Goal: Transaction & Acquisition: Subscribe to service/newsletter

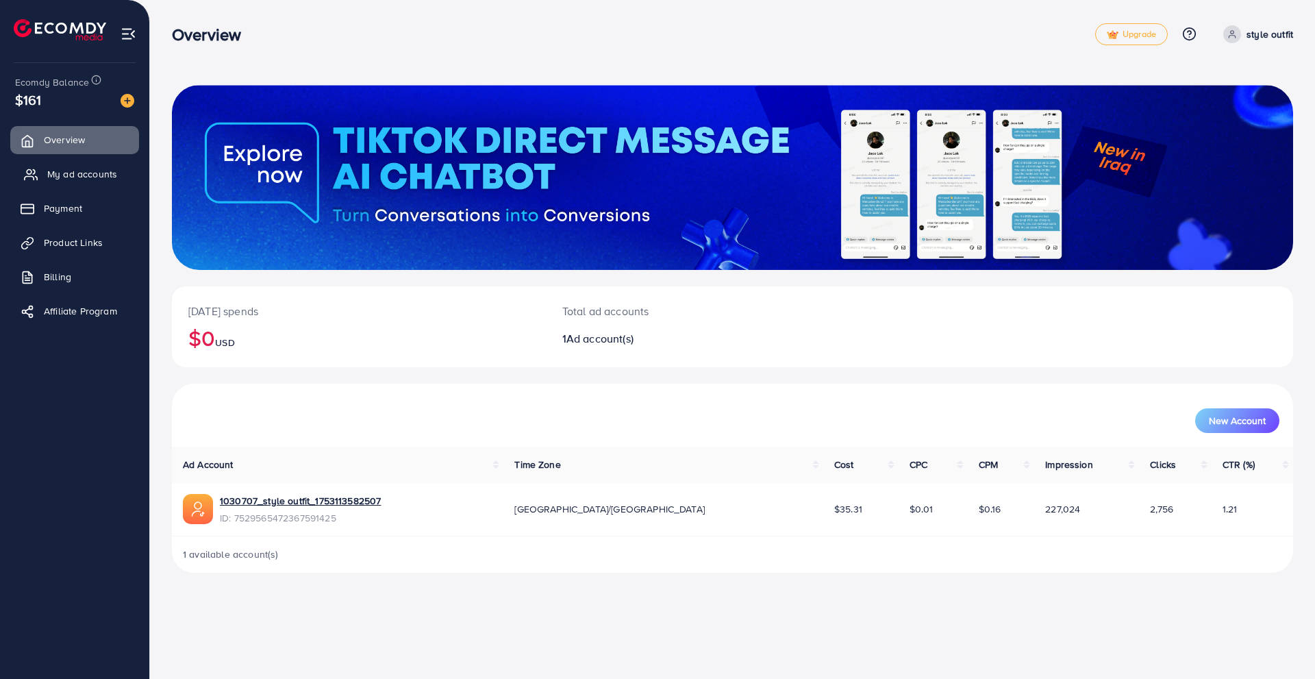
click at [60, 184] on link "My ad accounts" at bounding box center [74, 173] width 129 height 27
click at [54, 181] on span "My ad accounts" at bounding box center [82, 174] width 70 height 14
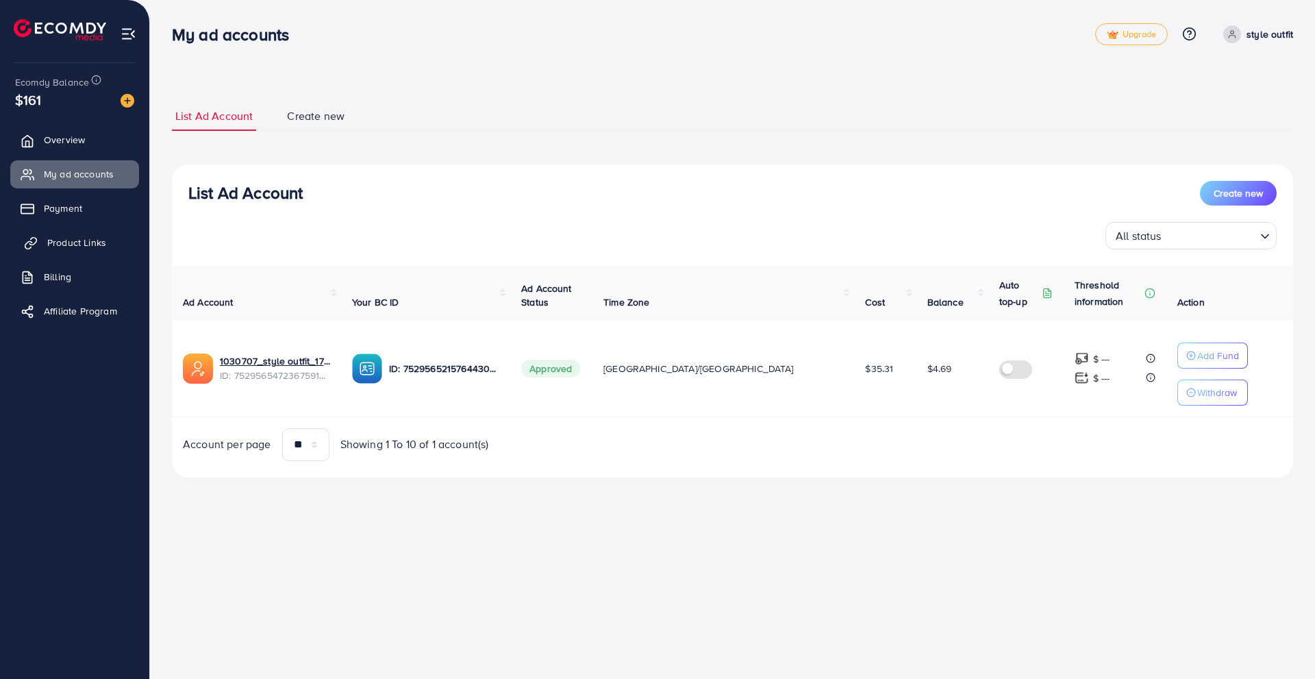
click at [51, 244] on span "Product Links" at bounding box center [76, 243] width 59 height 14
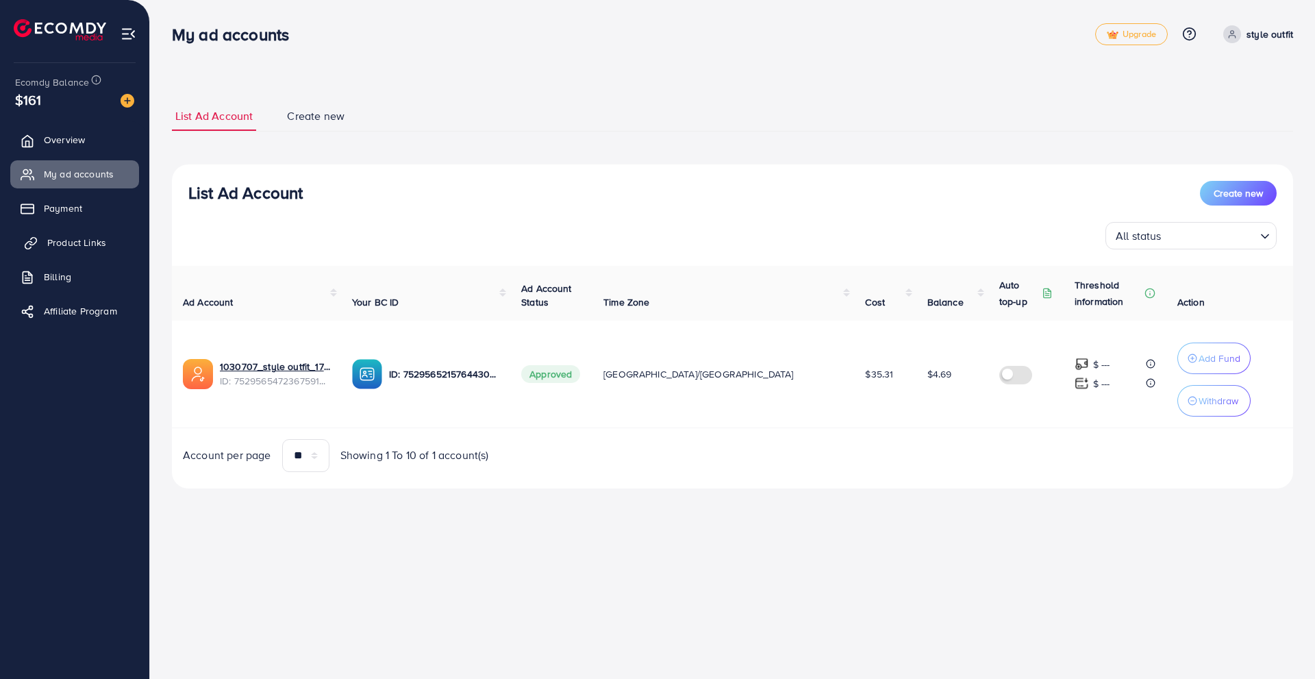
click at [51, 244] on span "Product Links" at bounding box center [76, 243] width 59 height 14
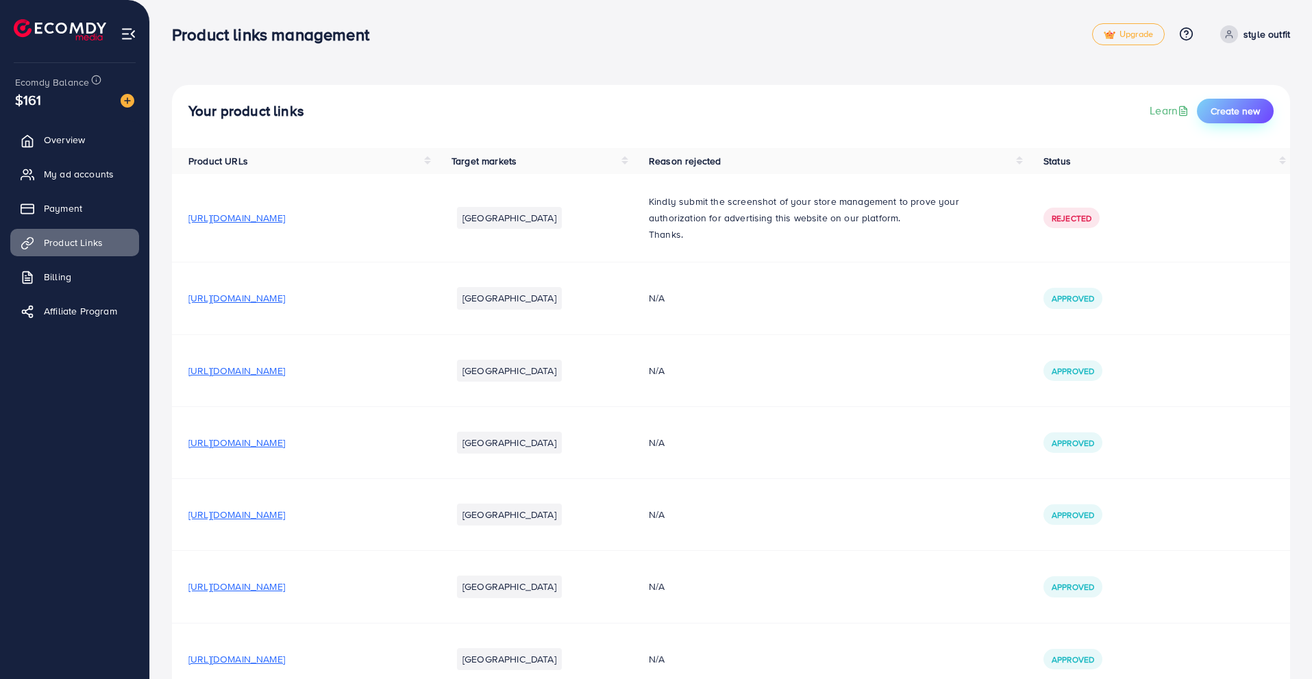
click at [1241, 109] on span "Create new" at bounding box center [1234, 111] width 49 height 14
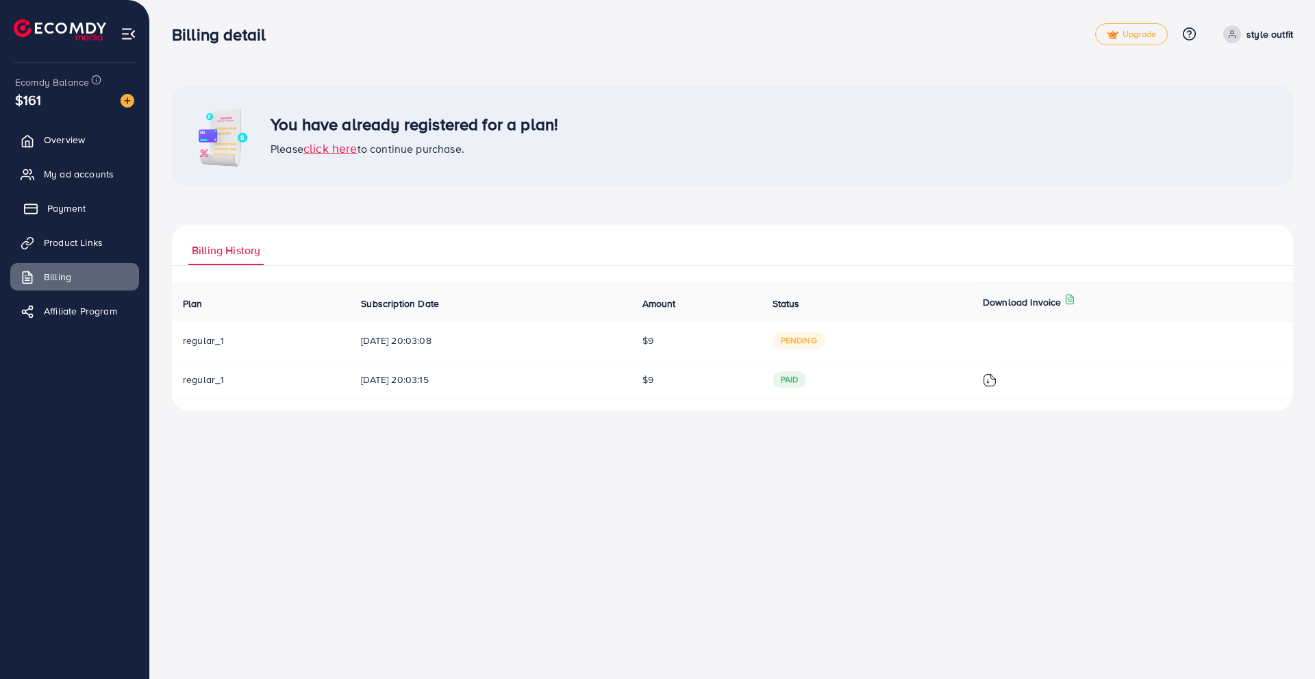
click at [54, 207] on span "Payment" at bounding box center [66, 208] width 38 height 14
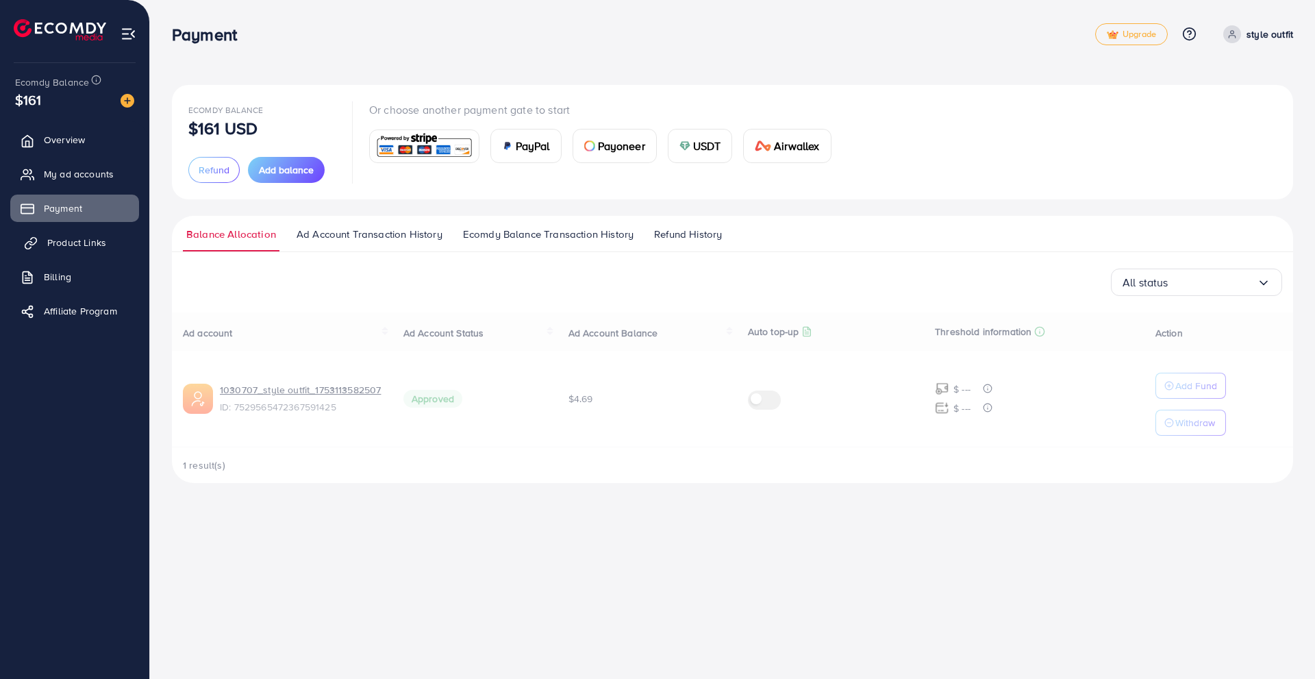
click at [51, 238] on span "Product Links" at bounding box center [76, 243] width 59 height 14
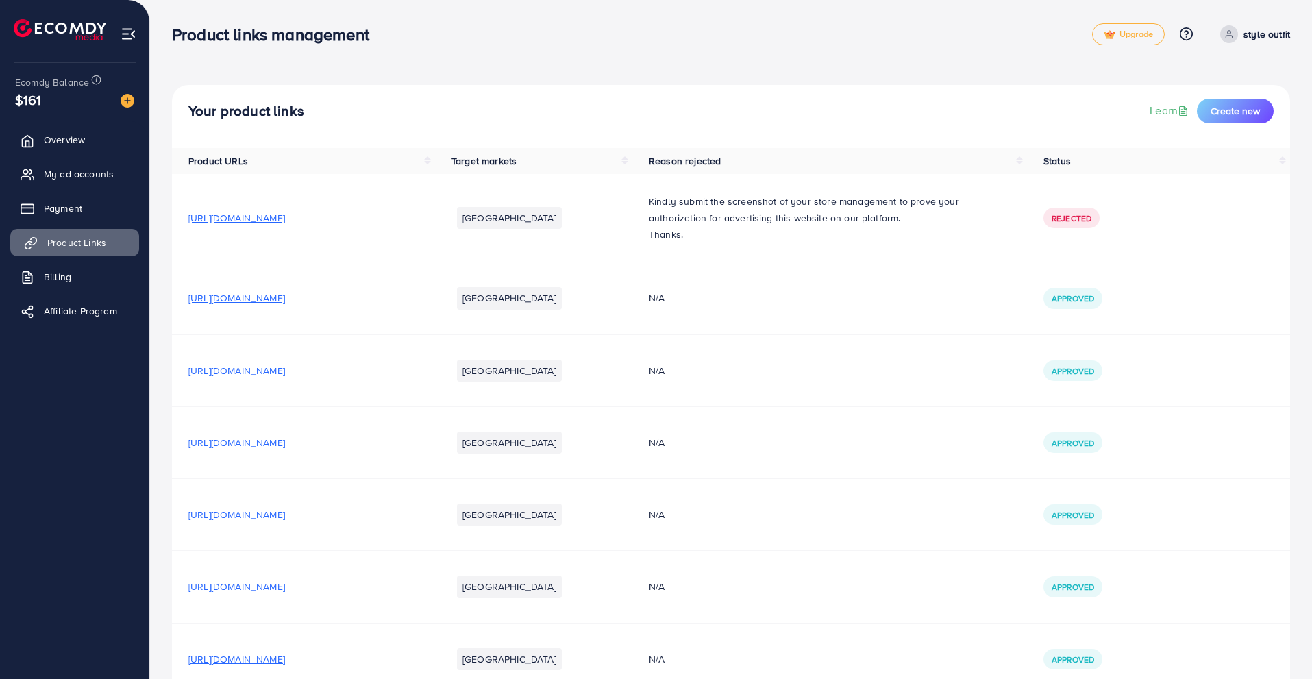
click at [51, 238] on span "Product Links" at bounding box center [76, 243] width 59 height 14
click at [1225, 110] on span "Create new" at bounding box center [1234, 111] width 49 height 14
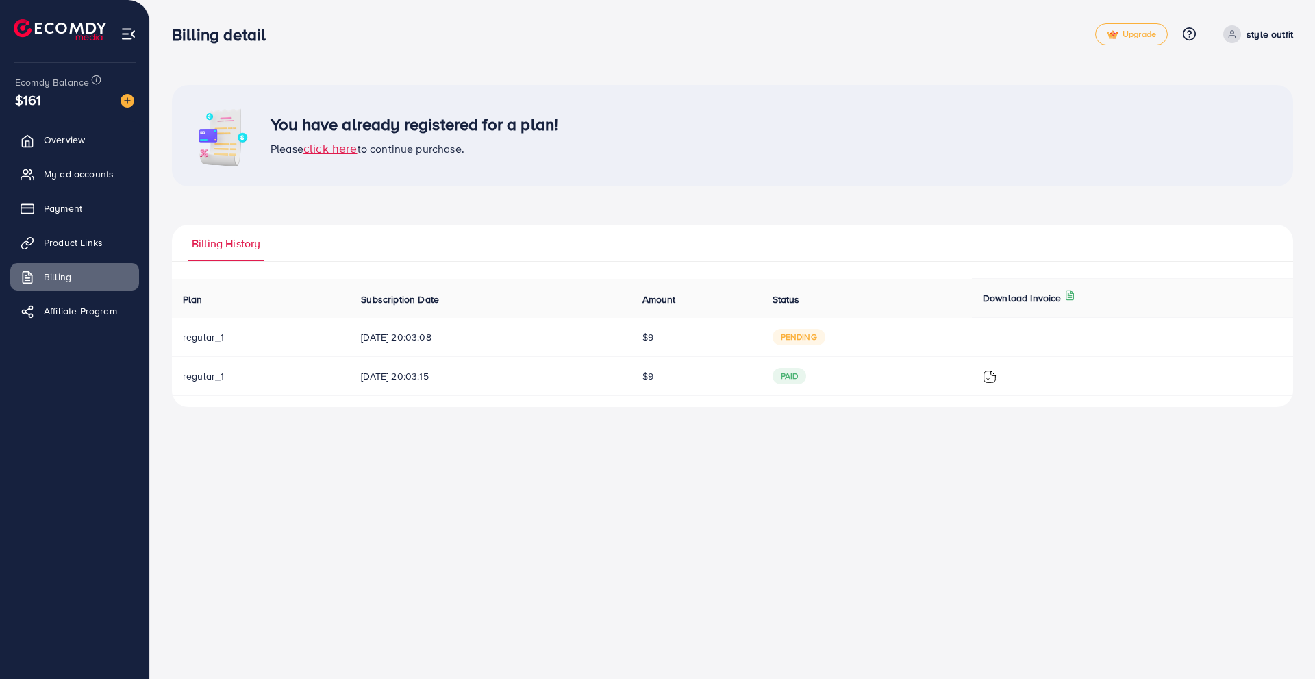
click at [814, 336] on span "pending" at bounding box center [799, 337] width 53 height 16
click at [85, 243] on span "Product Links" at bounding box center [76, 243] width 59 height 14
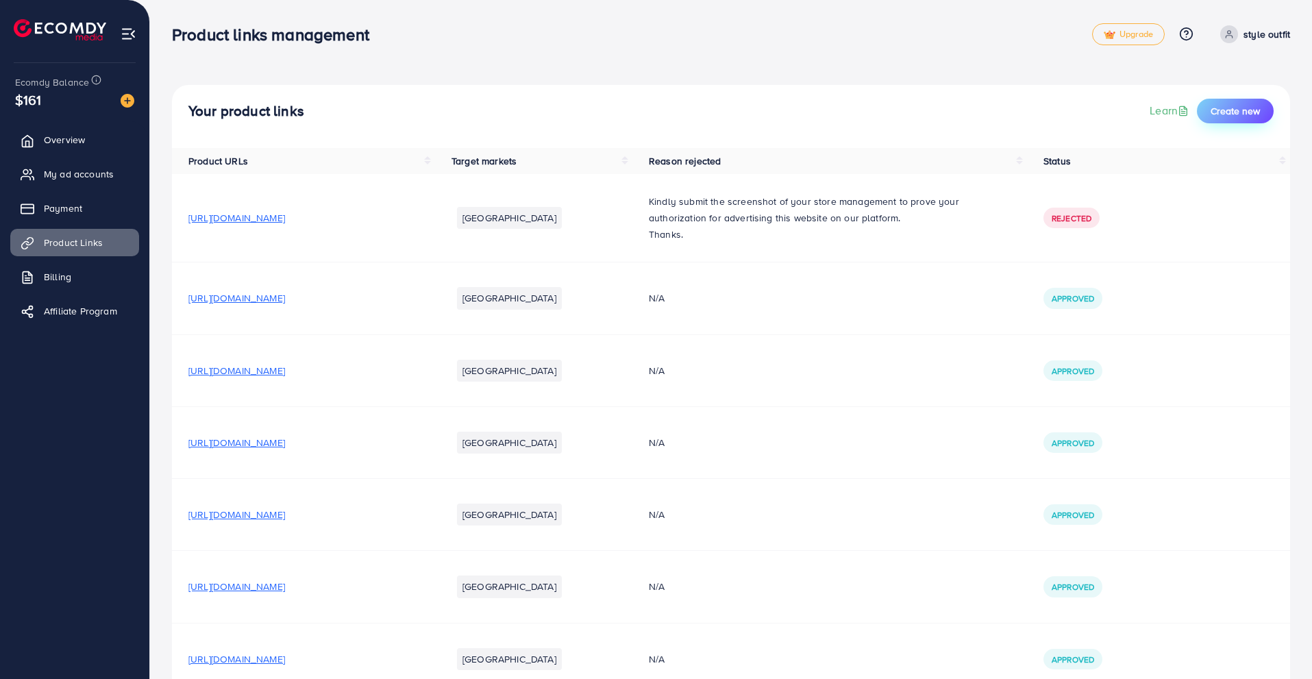
click at [1234, 115] on span "Create new" at bounding box center [1234, 111] width 49 height 14
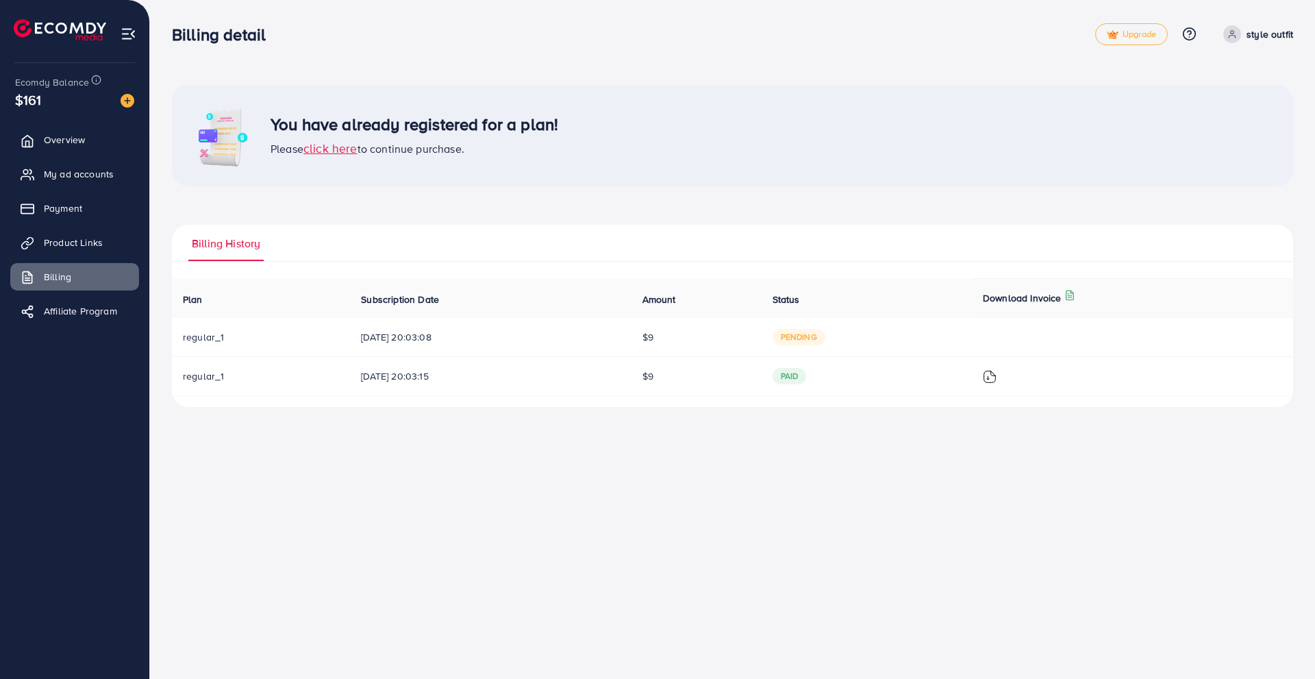
click at [825, 340] on span "pending" at bounding box center [799, 337] width 53 height 16
click at [805, 342] on span "pending" at bounding box center [799, 337] width 53 height 16
click at [70, 314] on span "Affiliate Program" at bounding box center [83, 311] width 73 height 14
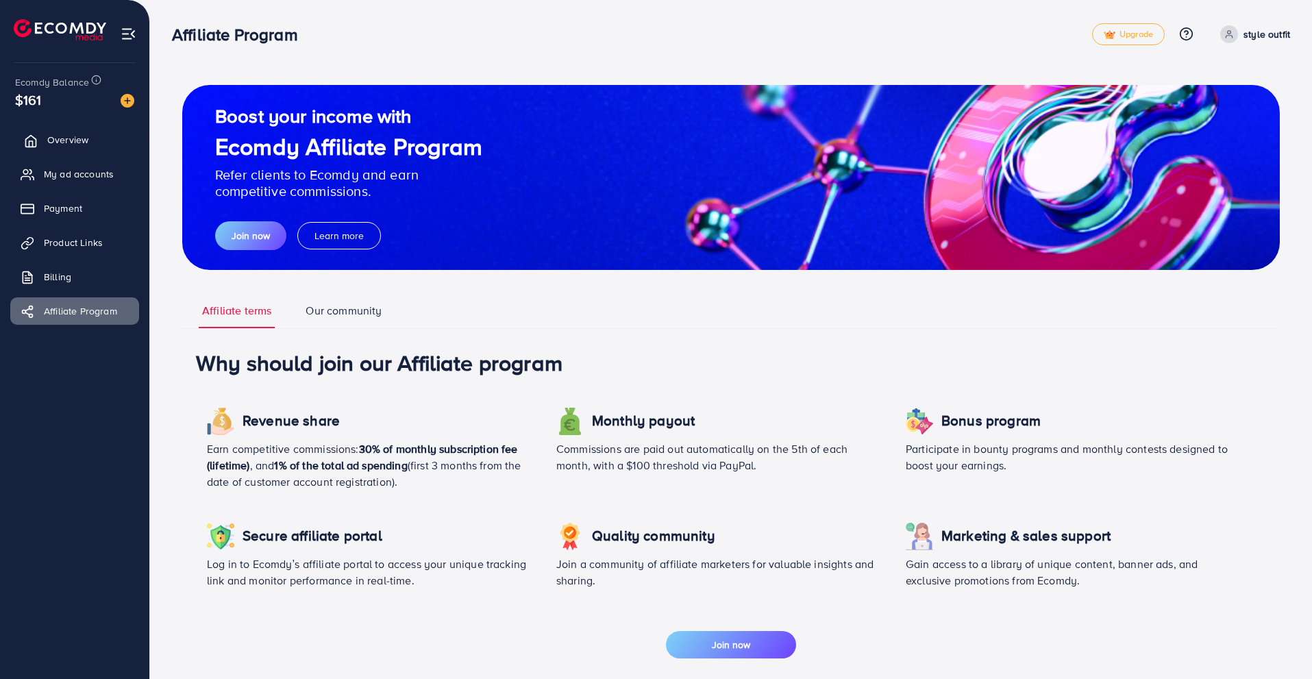
click at [63, 146] on span "Overview" at bounding box center [67, 140] width 41 height 14
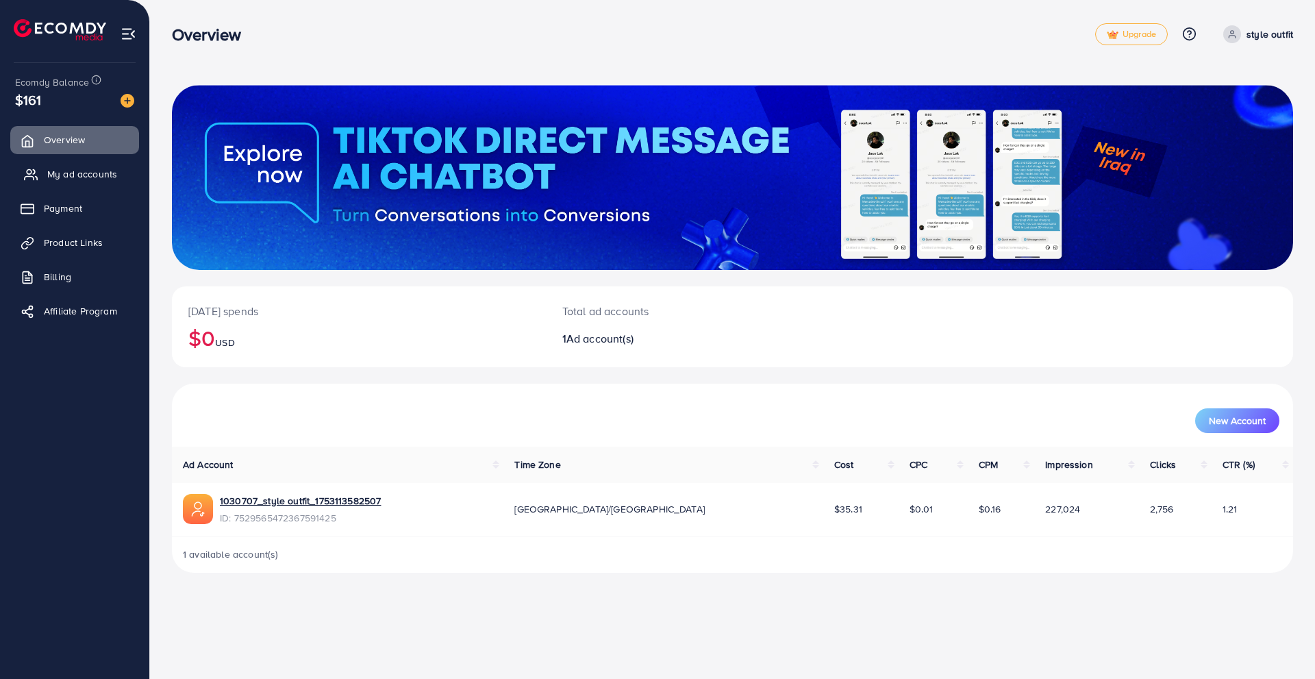
click at [60, 172] on span "My ad accounts" at bounding box center [82, 174] width 70 height 14
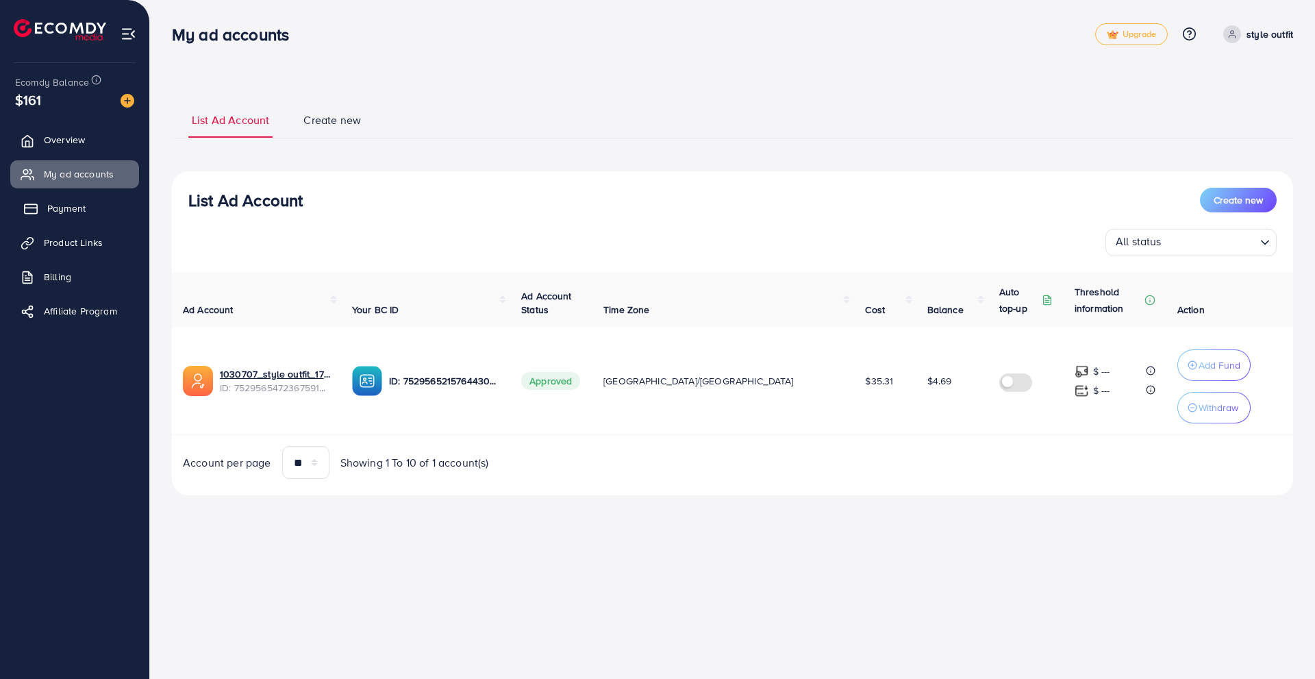
click at [63, 203] on span "Payment" at bounding box center [66, 208] width 38 height 14
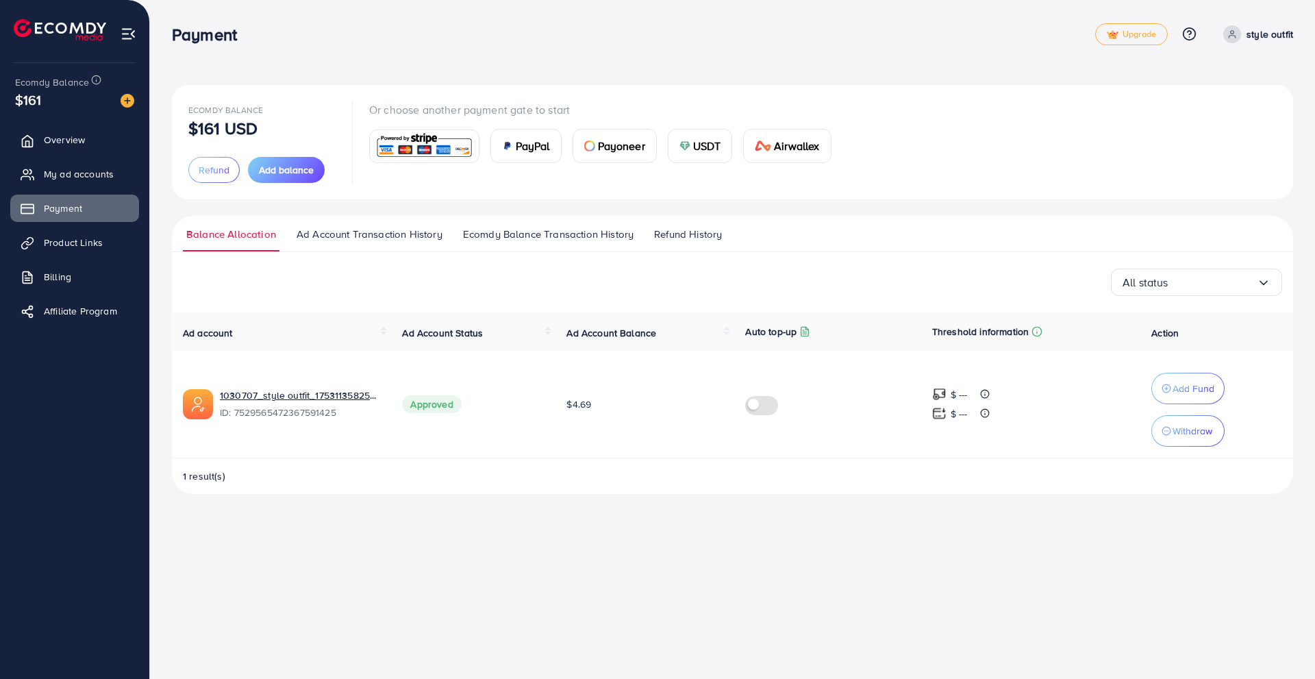
click at [63, 223] on ul "Overview My ad accounts Payment Product Links Billing Affiliate Program" at bounding box center [74, 230] width 149 height 218
click at [63, 234] on link "Product Links" at bounding box center [74, 242] width 129 height 27
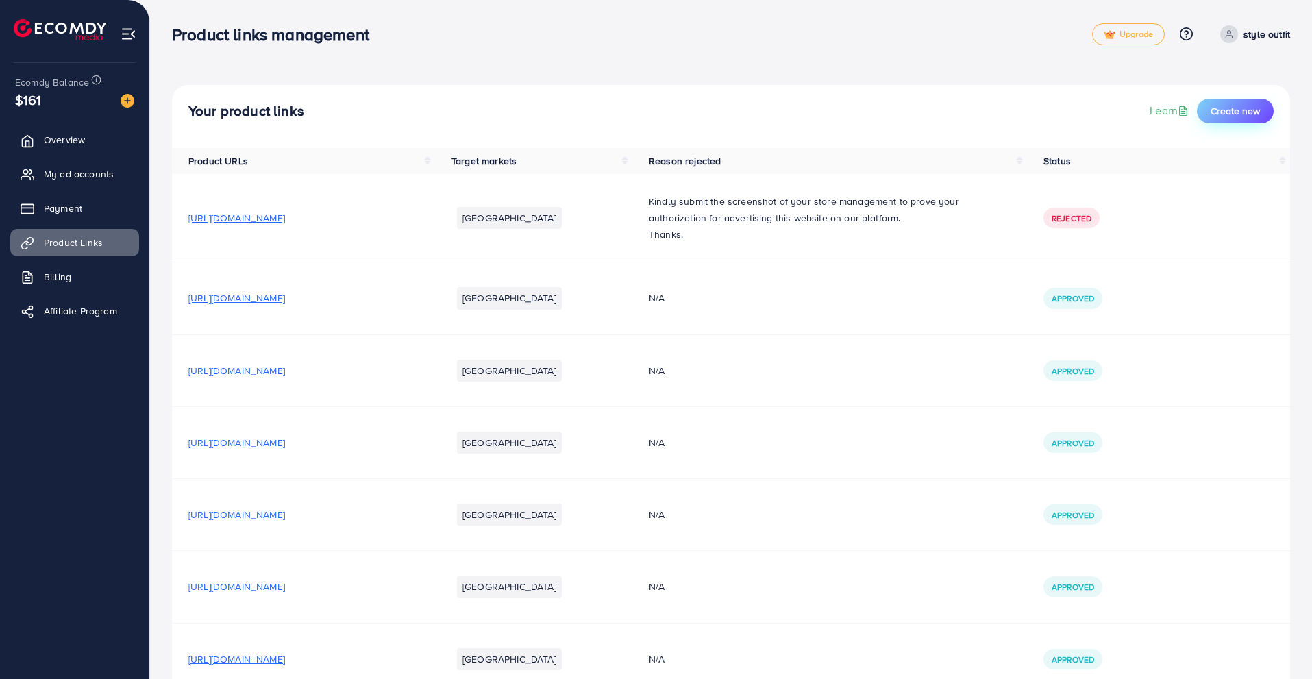
click at [1237, 110] on span "Create new" at bounding box center [1234, 111] width 49 height 14
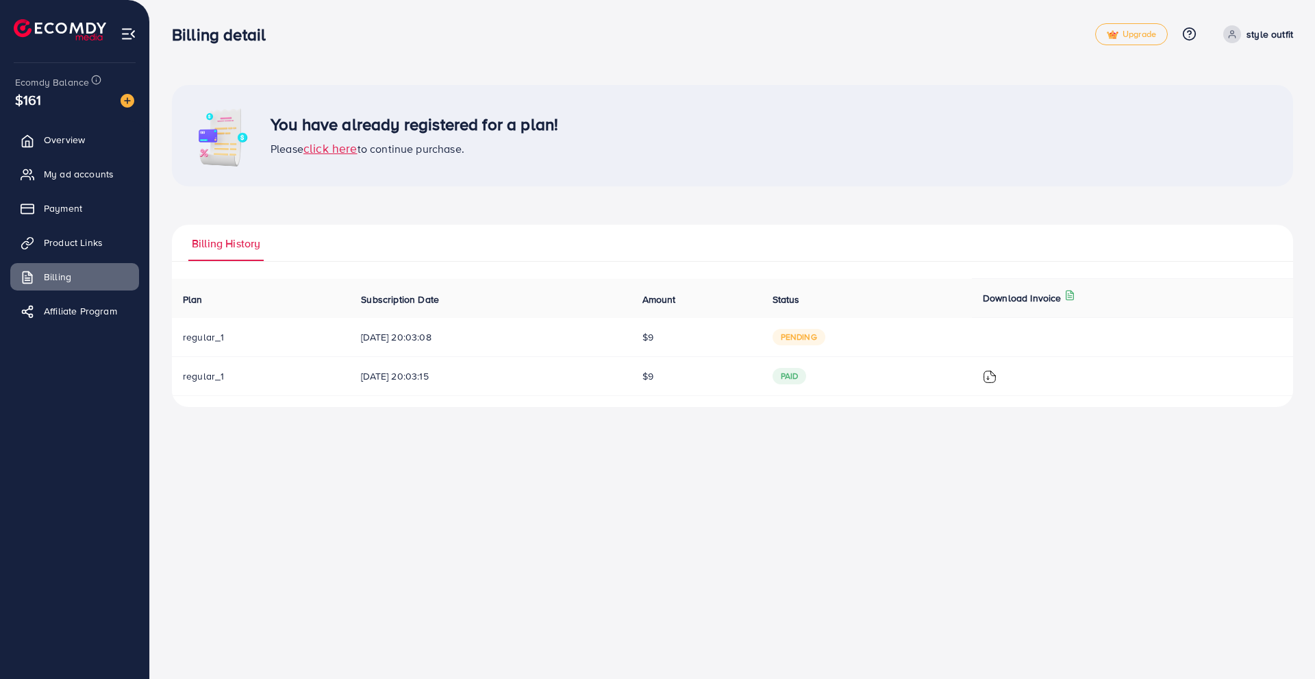
click at [201, 336] on span "regular_1" at bounding box center [203, 337] width 41 height 14
drag, startPoint x: 201, startPoint y: 336, endPoint x: 216, endPoint y: 336, distance: 14.4
click at [202, 336] on span "regular_1" at bounding box center [203, 337] width 41 height 14
click at [668, 337] on td "$9" at bounding box center [696, 337] width 130 height 39
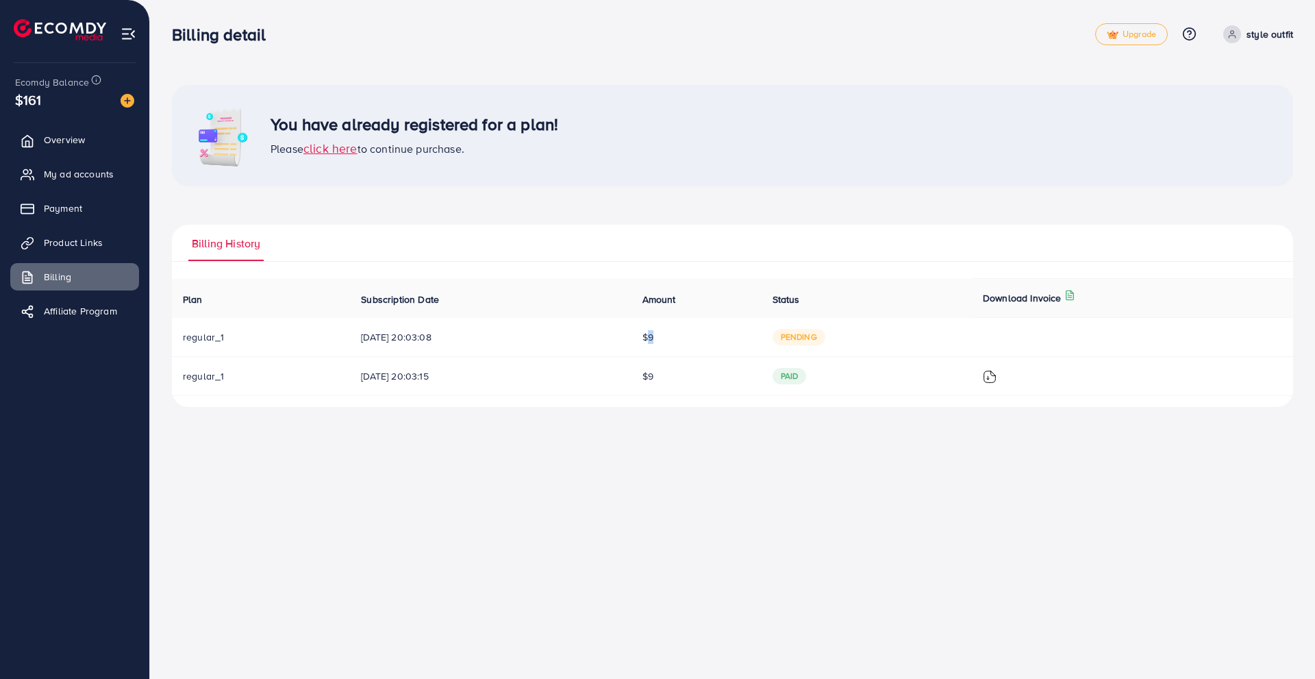
click at [668, 337] on td "$9" at bounding box center [696, 337] width 130 height 39
click at [825, 339] on span "pending" at bounding box center [799, 337] width 53 height 16
drag, startPoint x: 1034, startPoint y: 300, endPoint x: 1019, endPoint y: 303, distance: 14.6
click at [1034, 299] on p "Download Invoice" at bounding box center [1022, 298] width 79 height 16
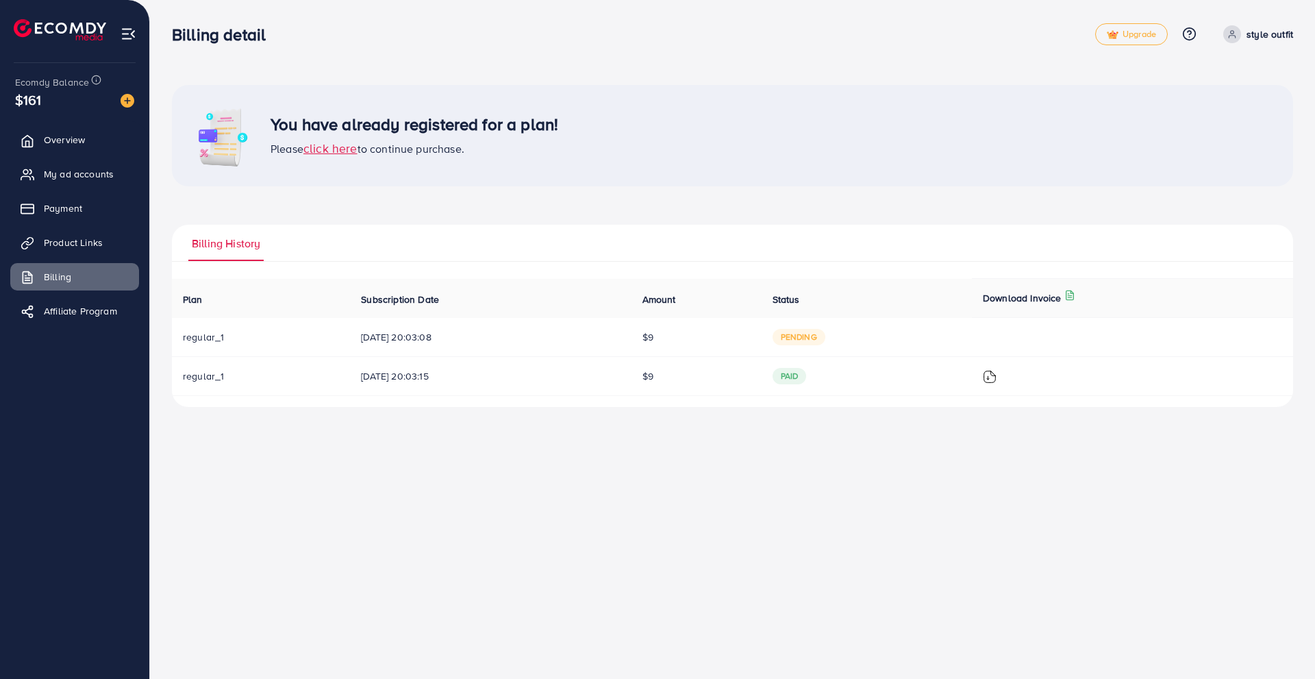
click at [997, 373] on img at bounding box center [990, 377] width 14 height 14
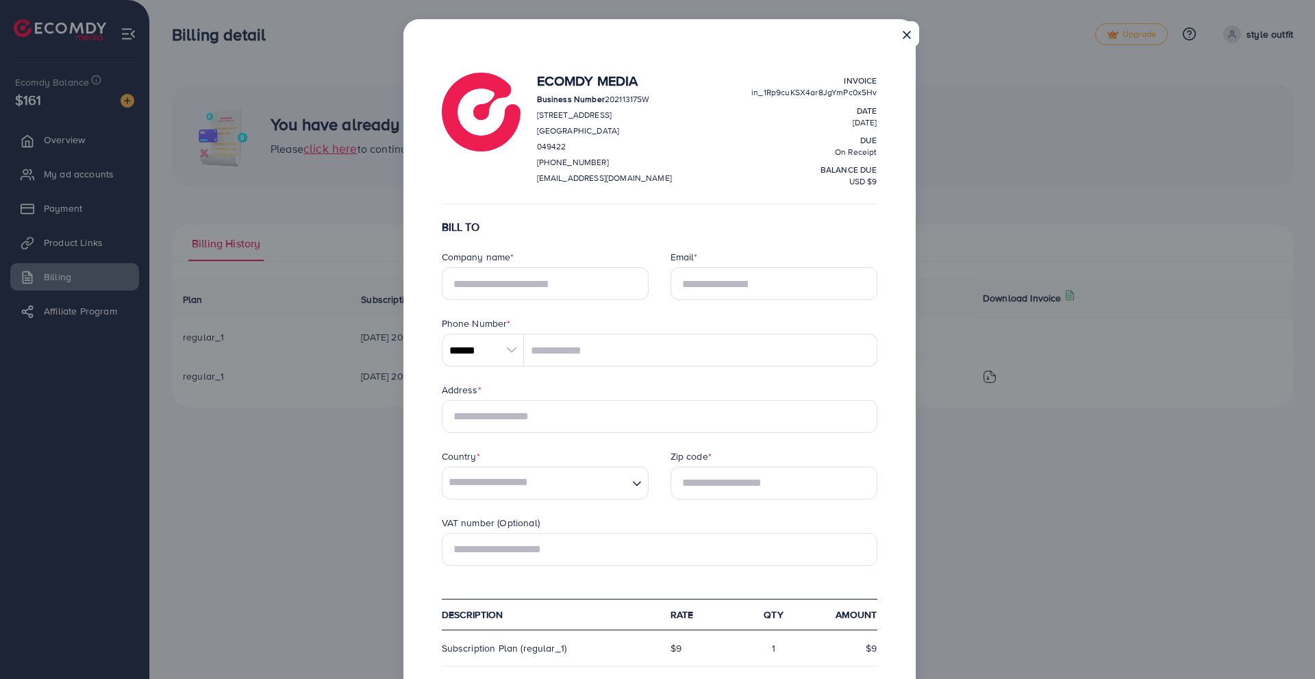
click at [904, 31] on button "×" at bounding box center [906, 34] width 25 height 26
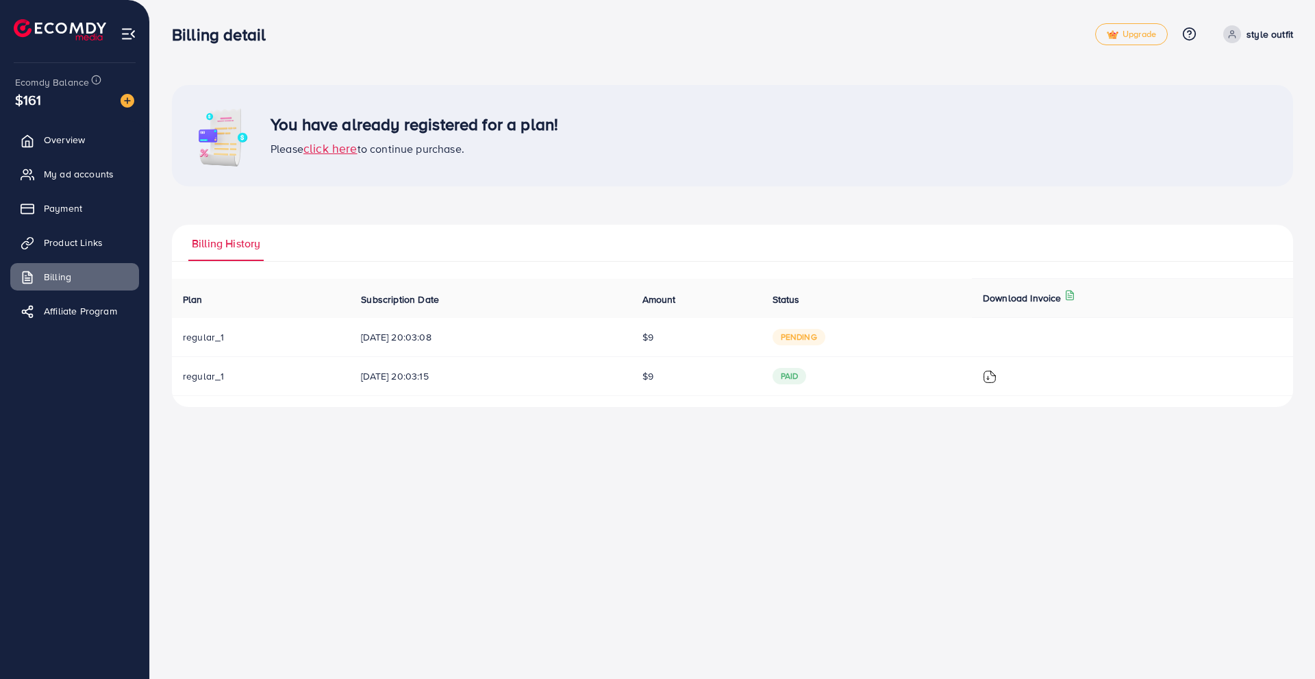
click at [236, 242] on span "Billing History" at bounding box center [226, 244] width 68 height 16
click at [327, 151] on span "click here" at bounding box center [330, 148] width 54 height 17
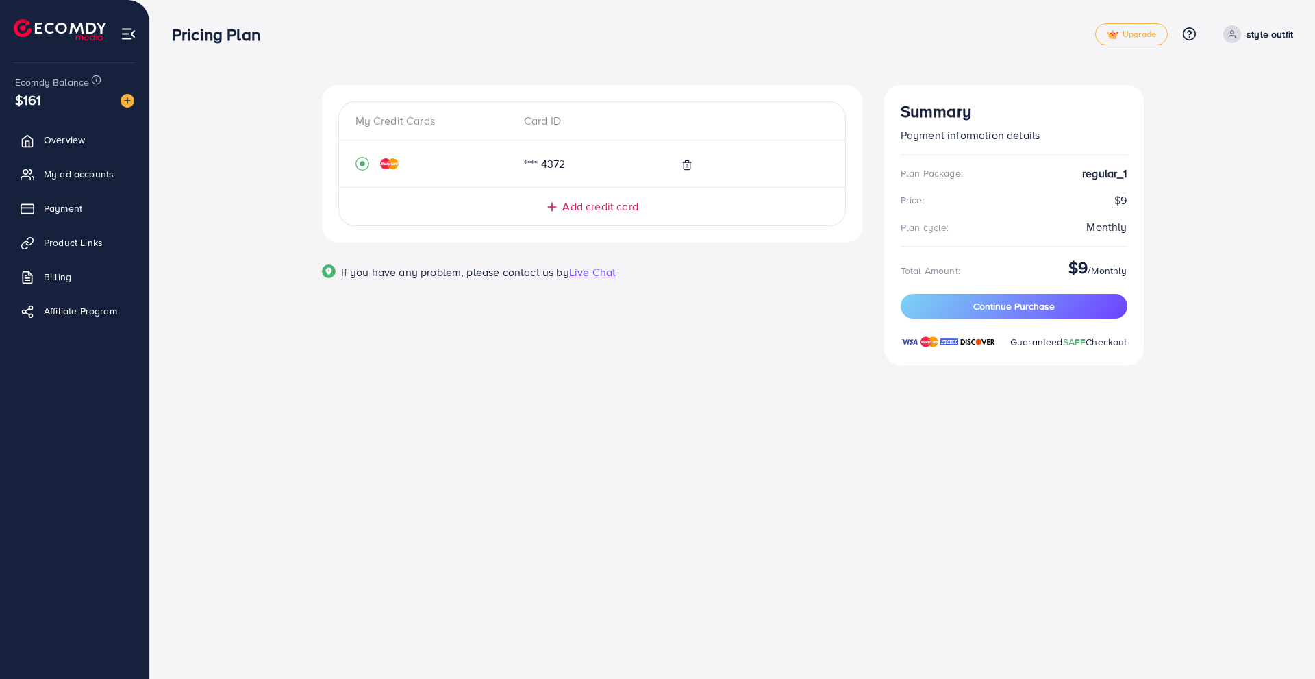
drag, startPoint x: 1079, startPoint y: 218, endPoint x: 1070, endPoint y: 220, distance: 8.3
click at [1077, 219] on div "Plan Package: regular_1 Price: $9 Plan cycle: Monthly" at bounding box center [1014, 201] width 227 height 70
click at [975, 306] on span "Continue Purchase" at bounding box center [1014, 306] width 82 height 14
